Goal: Transaction & Acquisition: Purchase product/service

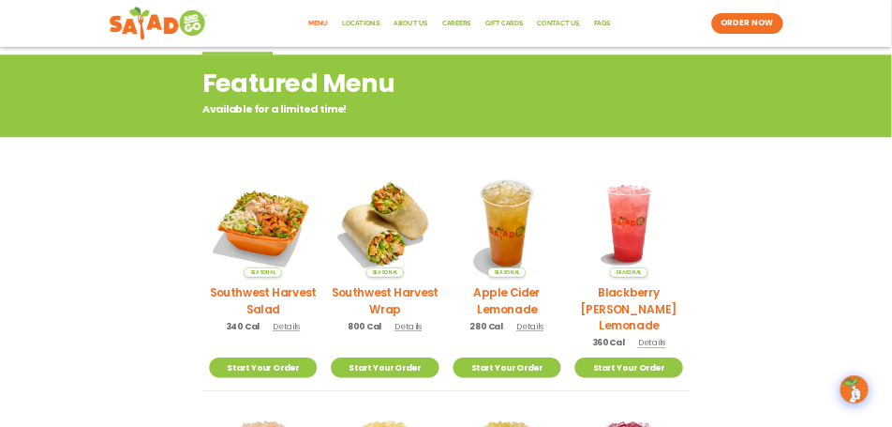
scroll to position [375, 0]
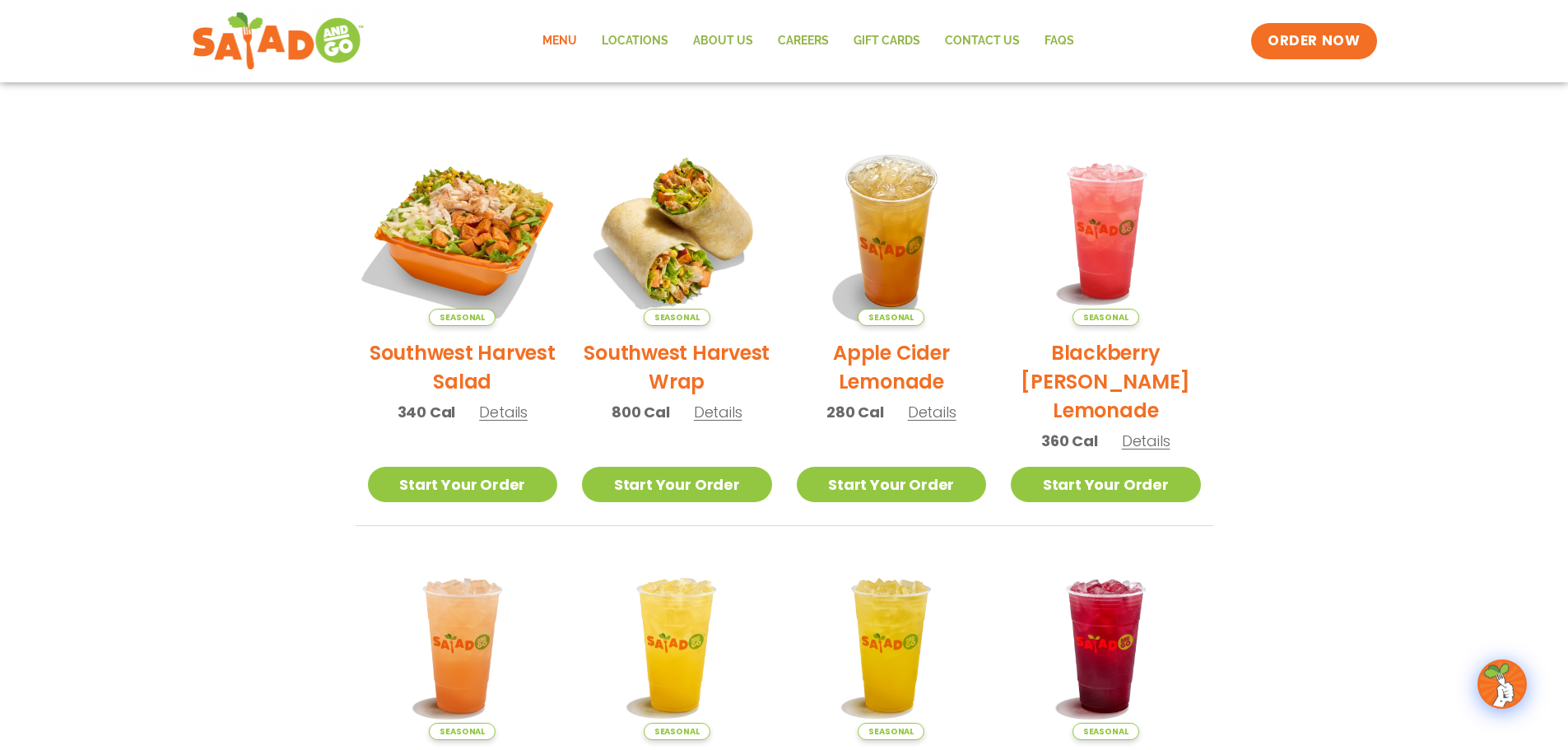
click at [468, 221] on img at bounding box center [462, 231] width 223 height 223
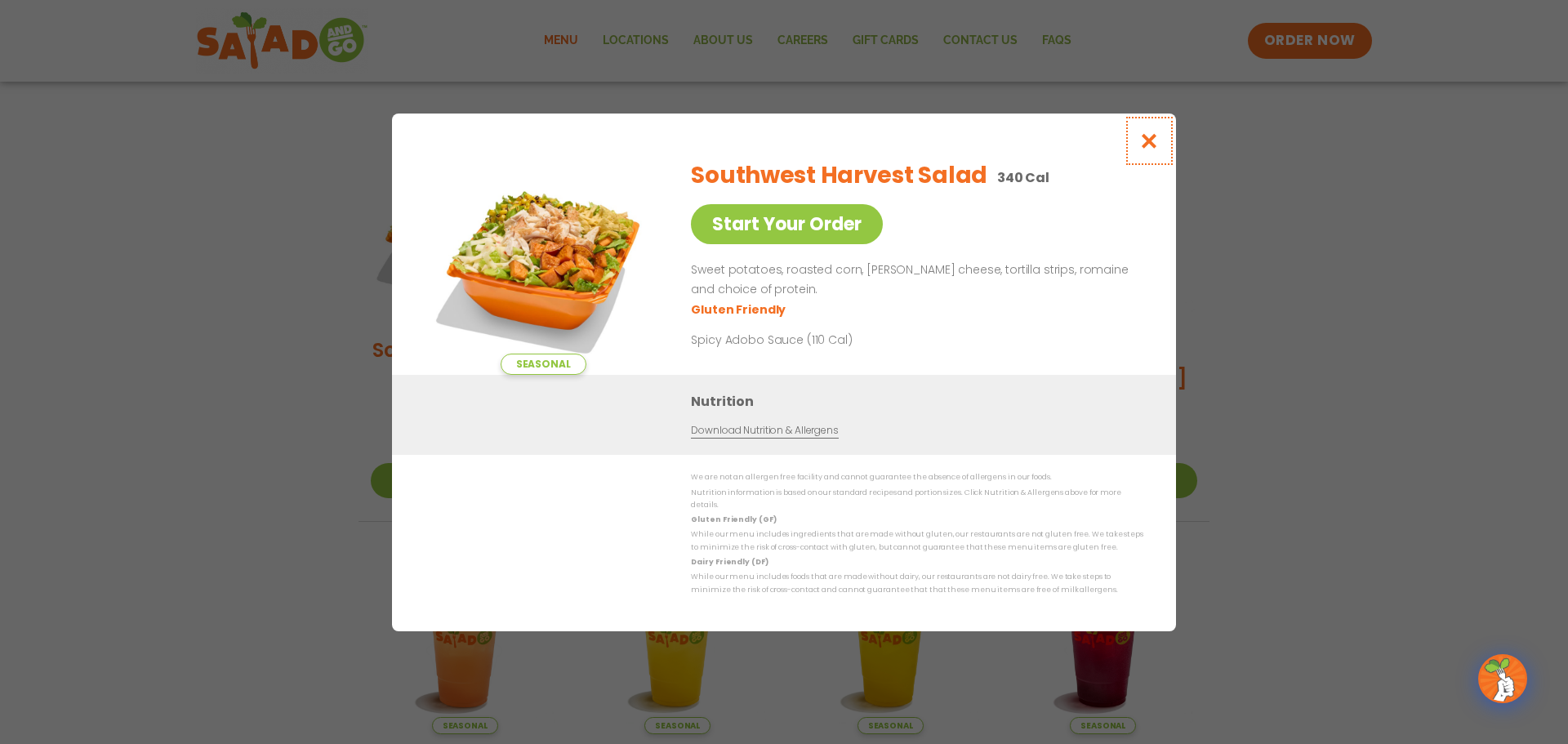
click at [1154, 147] on icon "Close modal" at bounding box center [1149, 141] width 20 height 17
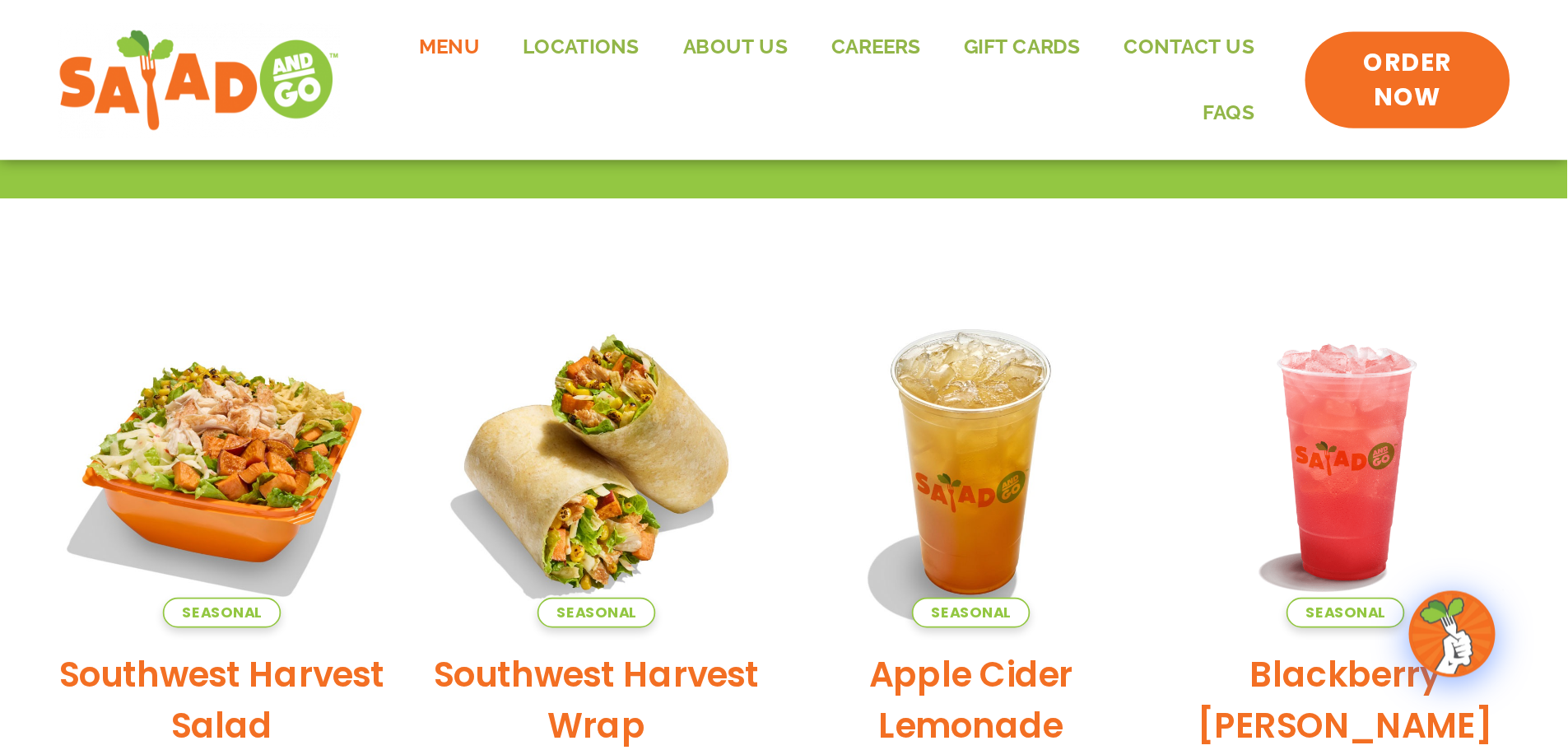
scroll to position [305, 0]
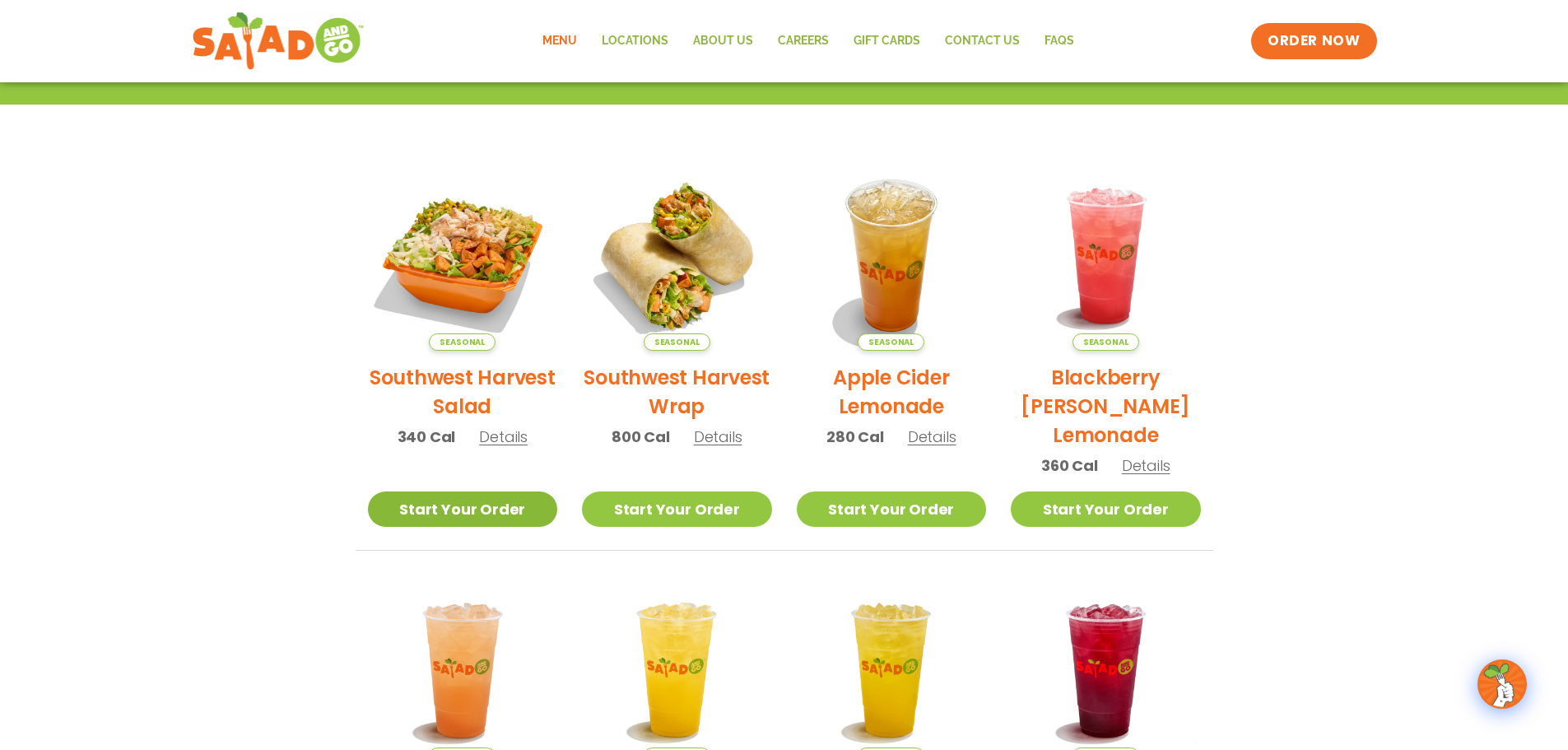
click at [506, 494] on link "Start Your Order" at bounding box center [463, 509] width 191 height 35
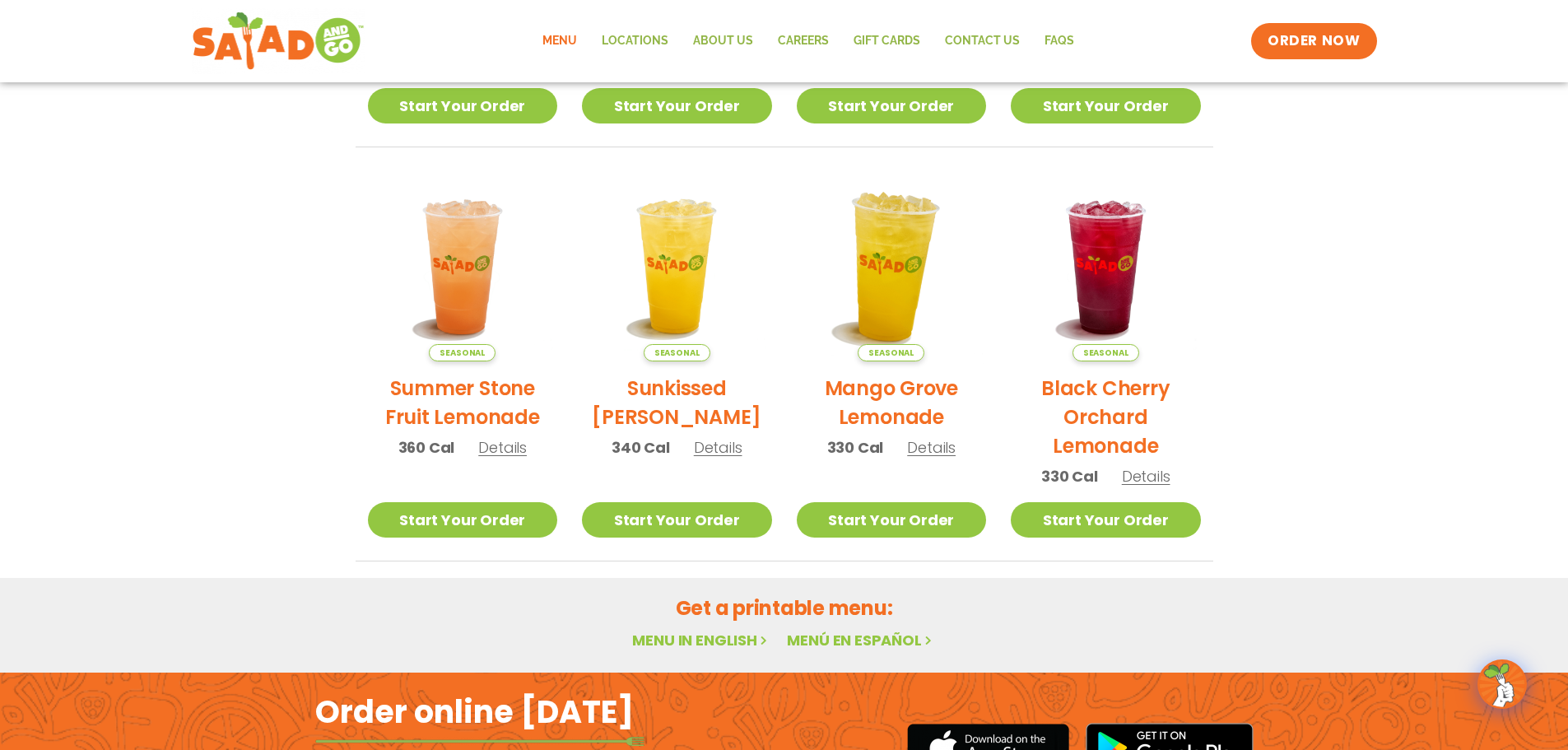
scroll to position [741, 0]
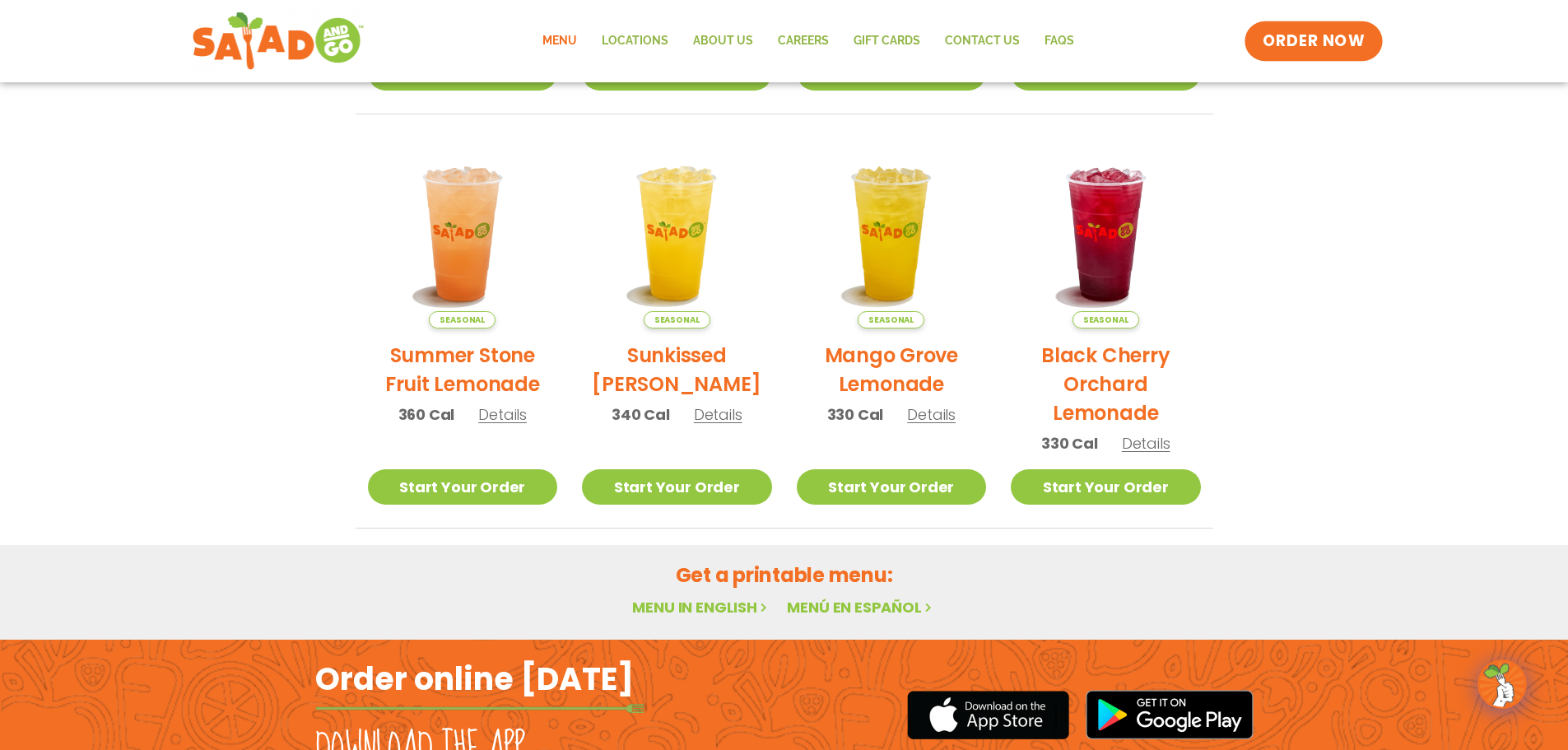
click at [1279, 41] on span "ORDER NOW" at bounding box center [1313, 41] width 102 height 21
